Goal: Navigation & Orientation: Find specific page/section

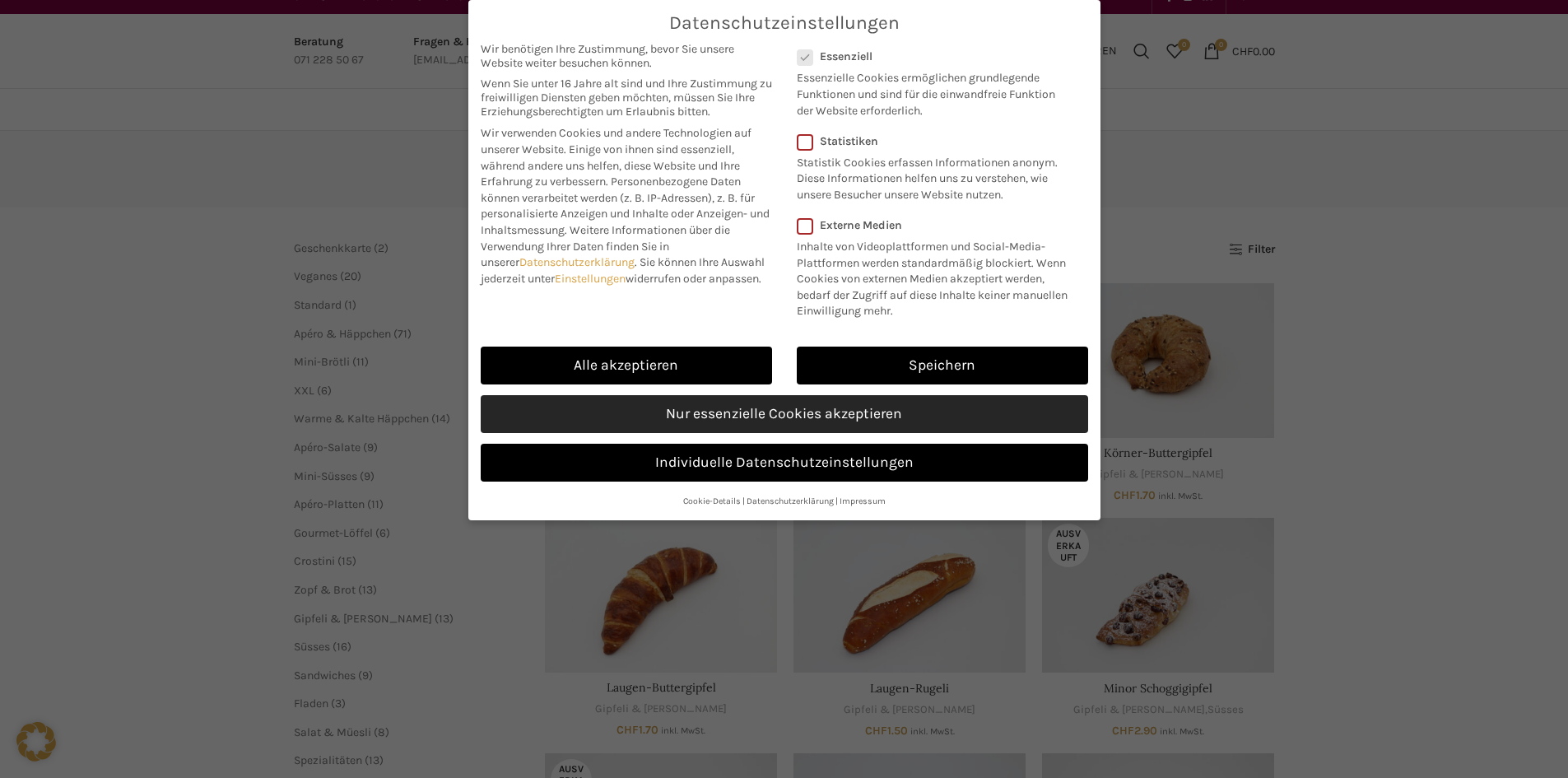
scroll to position [494, 0]
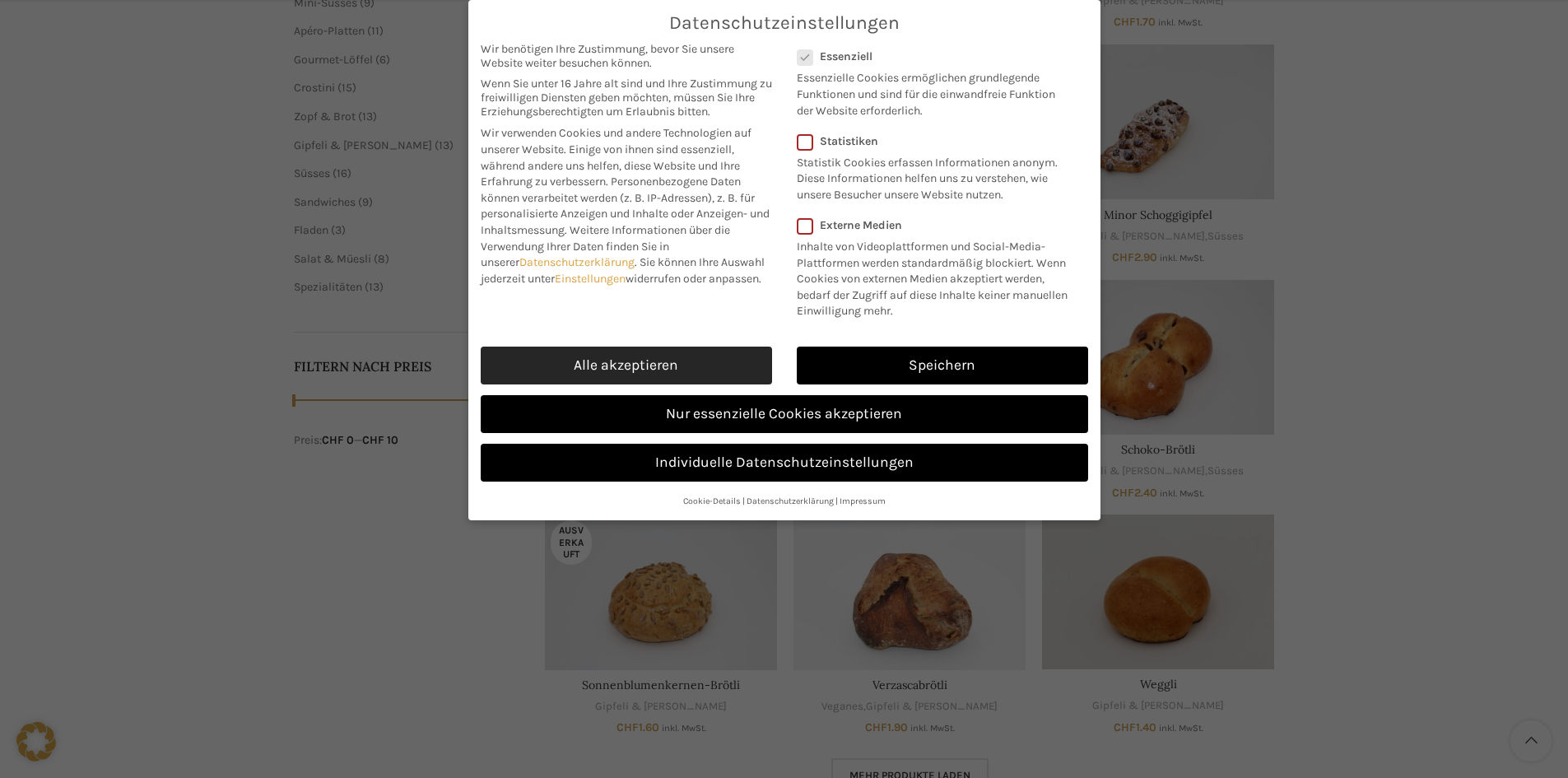
click at [645, 354] on link "Alle akzeptieren" at bounding box center [626, 365] width 291 height 38
checkbox input "true"
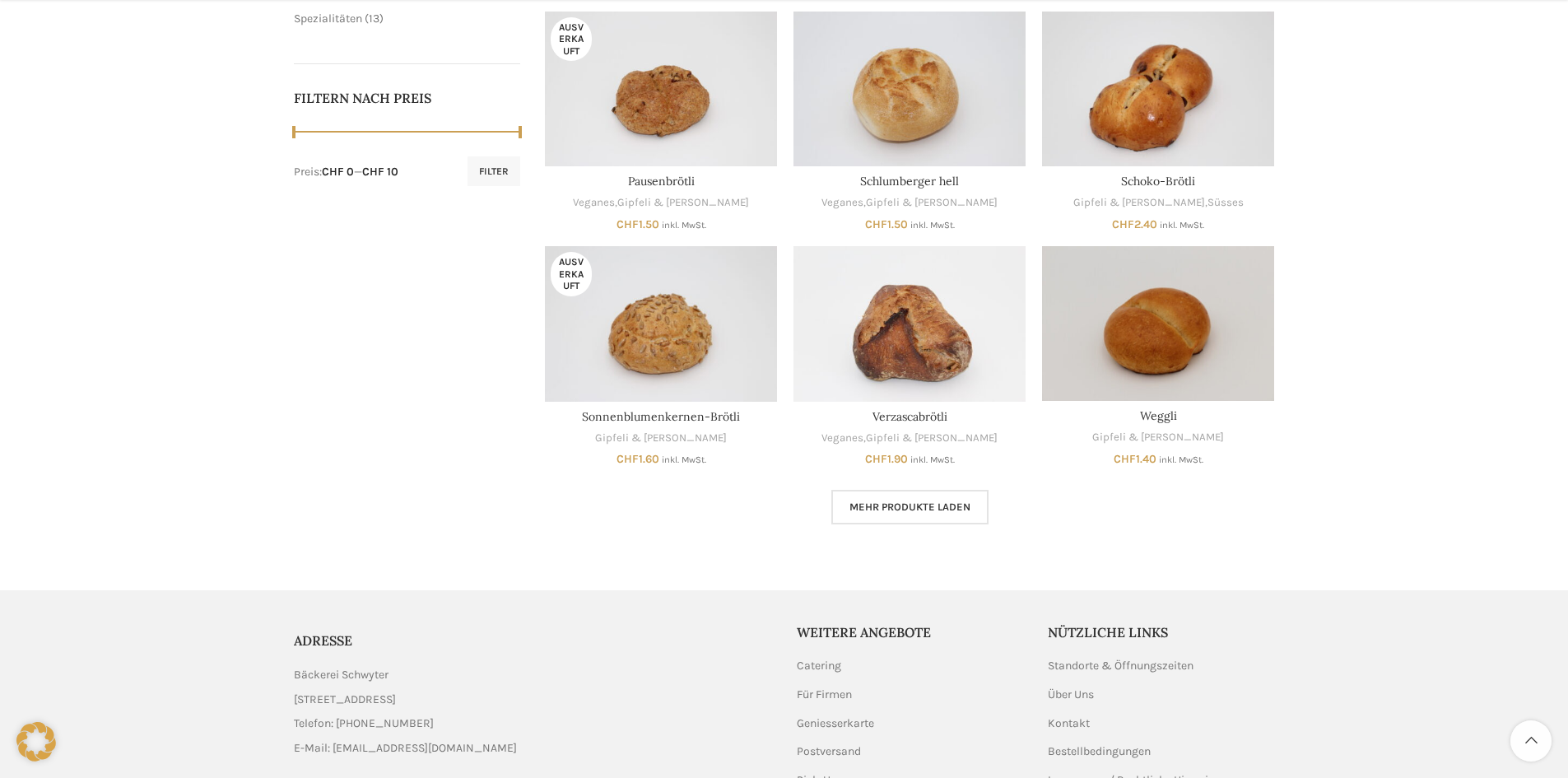
scroll to position [886, 0]
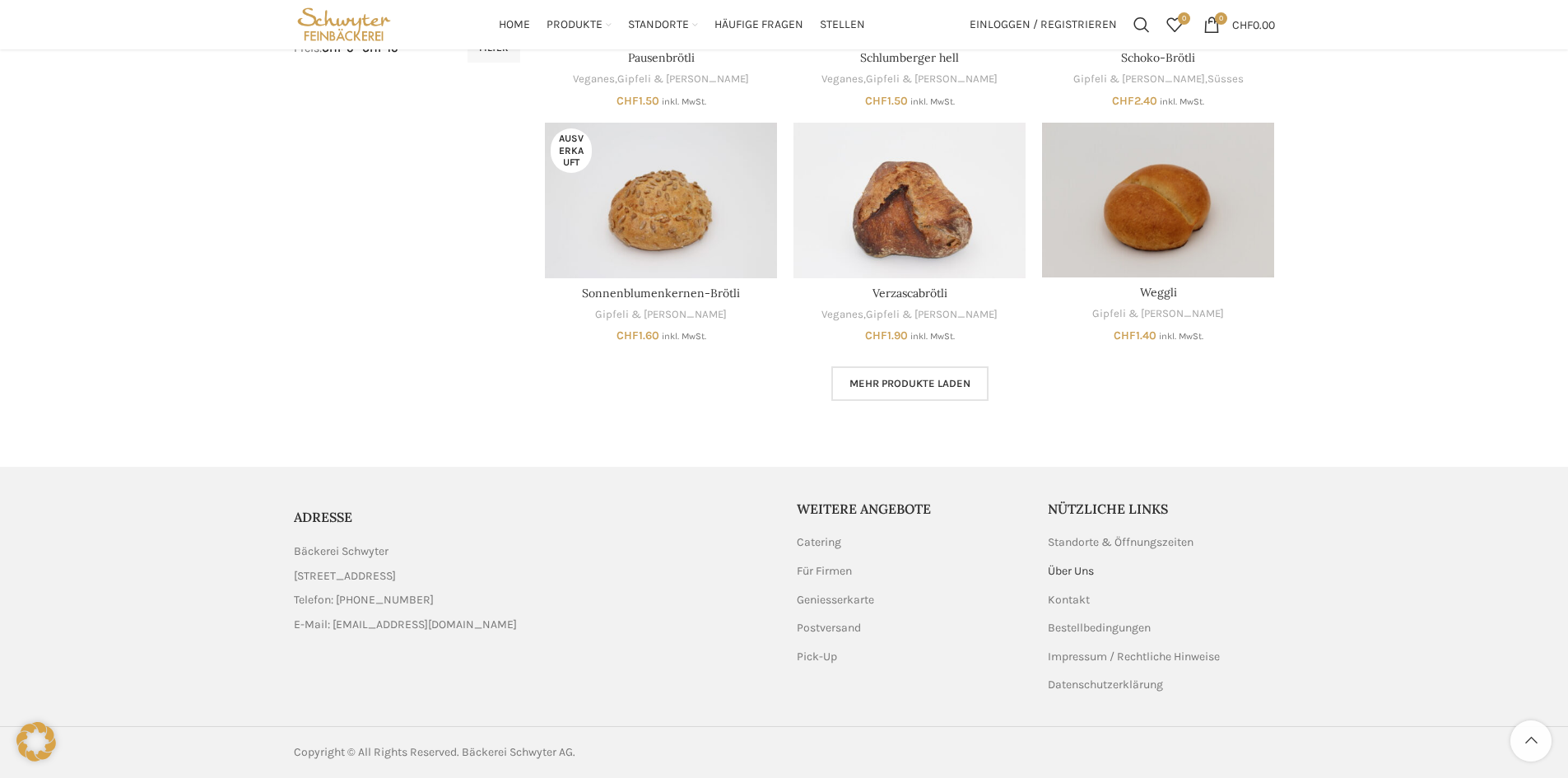
click at [1074, 566] on link "Über Uns" at bounding box center [1072, 571] width 47 height 16
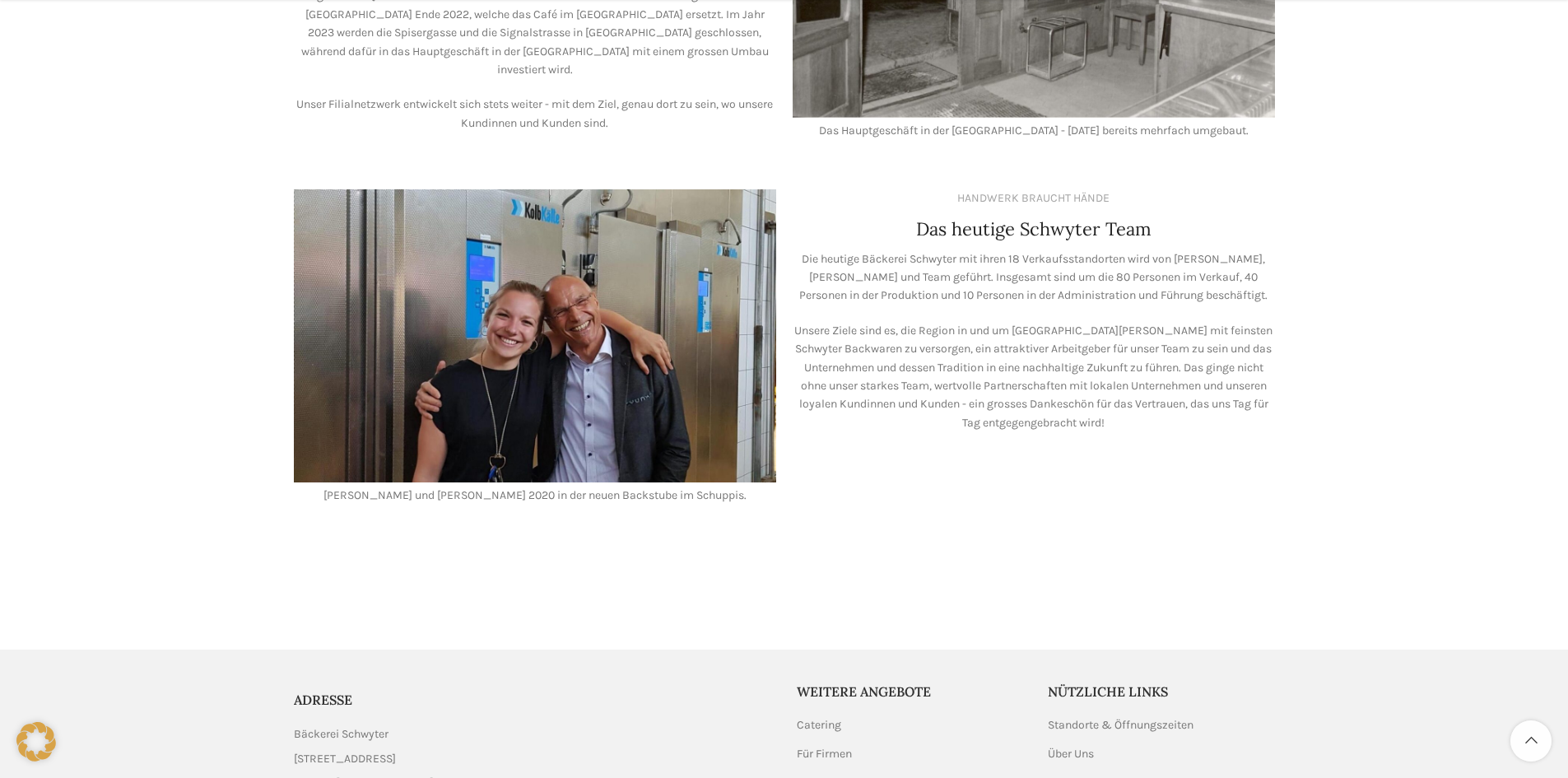
scroll to position [1437, 0]
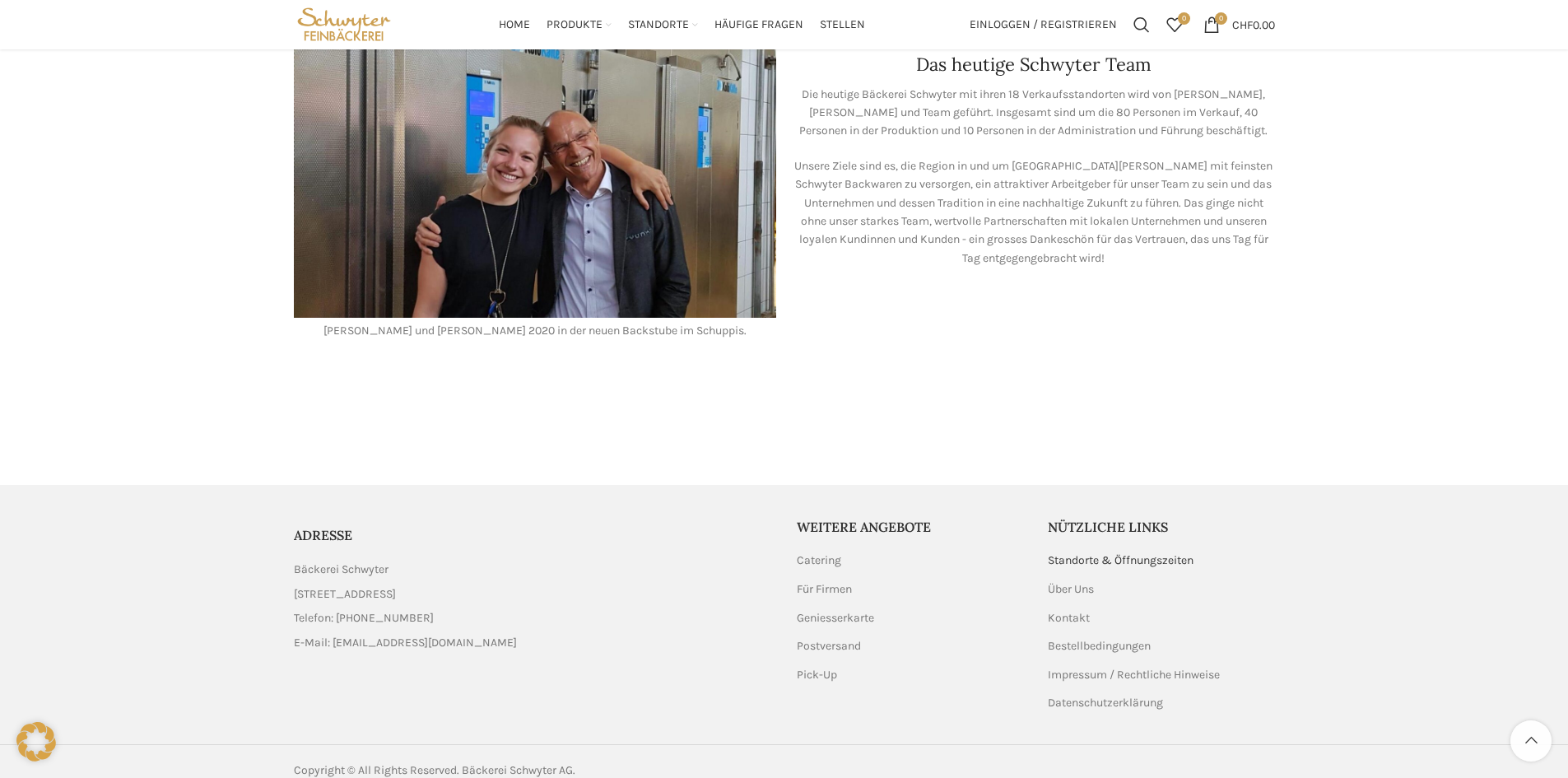
click at [1072, 553] on link "Standorte & Öffnungszeiten" at bounding box center [1122, 560] width 147 height 16
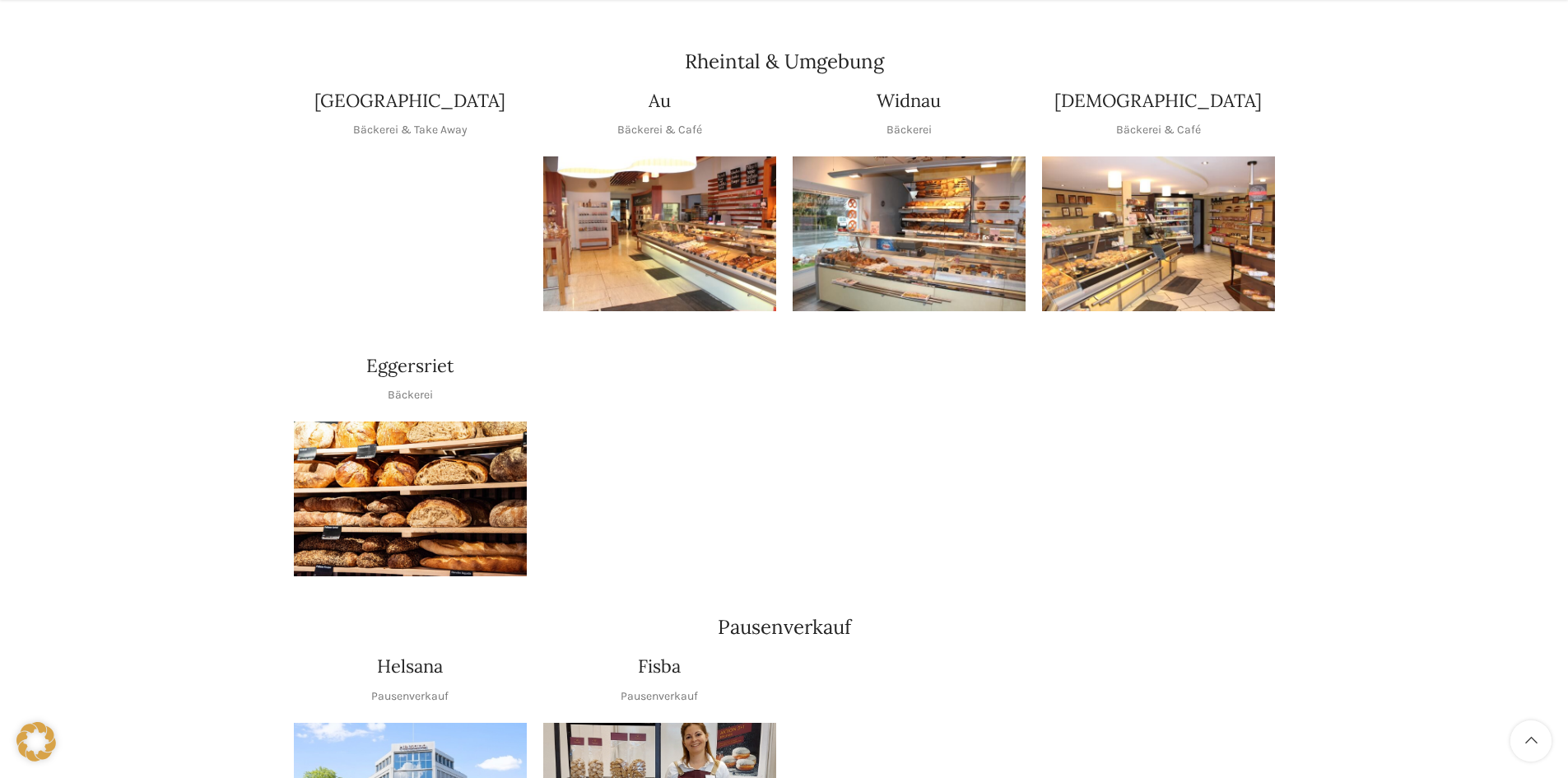
scroll to position [1729, 0]
